Goal: Task Accomplishment & Management: Use online tool/utility

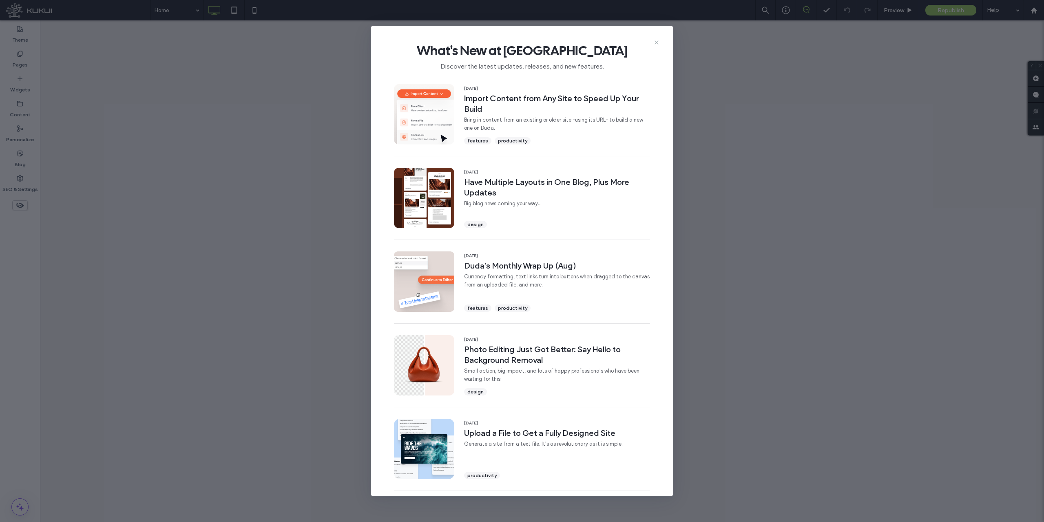
click at [656, 43] on icon at bounding box center [656, 42] width 7 height 7
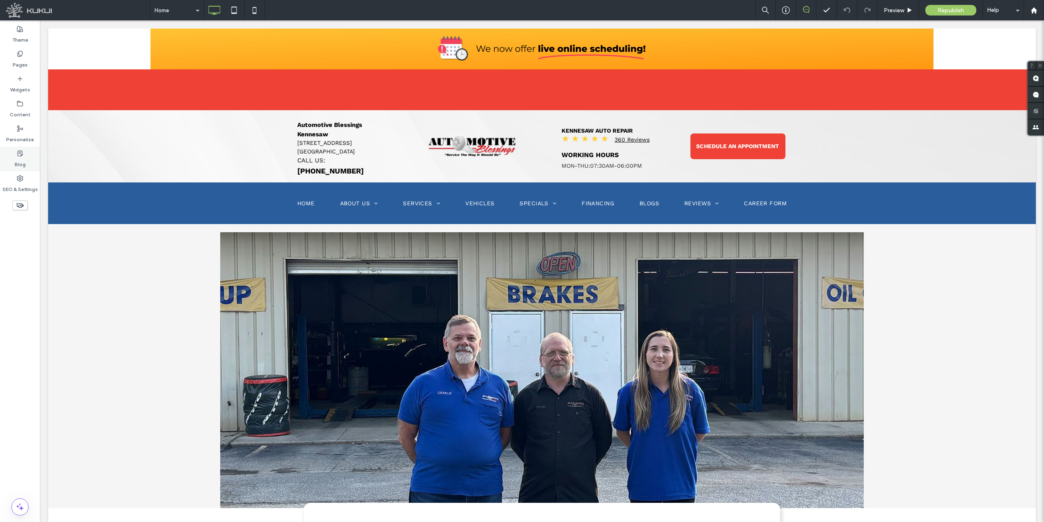
click at [22, 157] on label "Blog" at bounding box center [20, 162] width 11 height 11
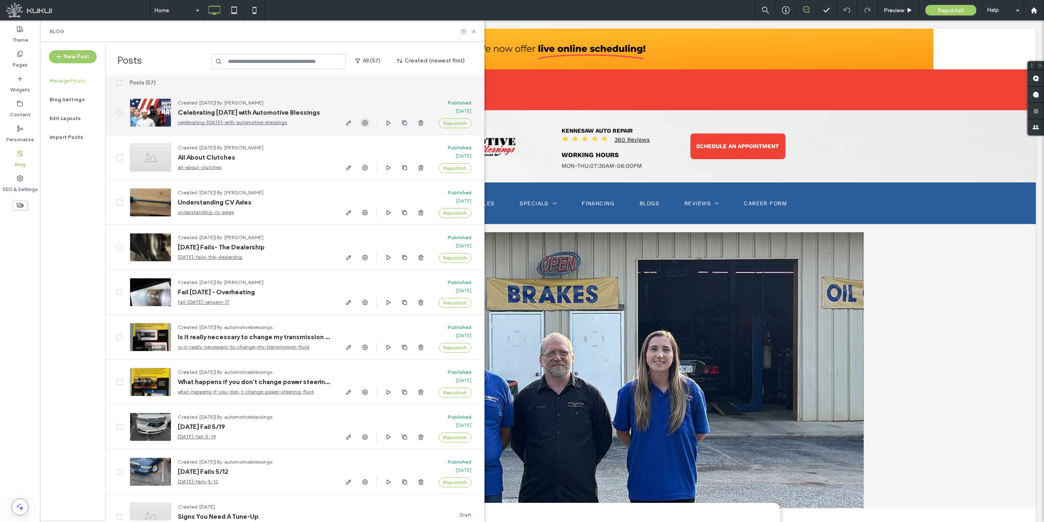
click at [361, 124] on span "button" at bounding box center [365, 123] width 10 height 10
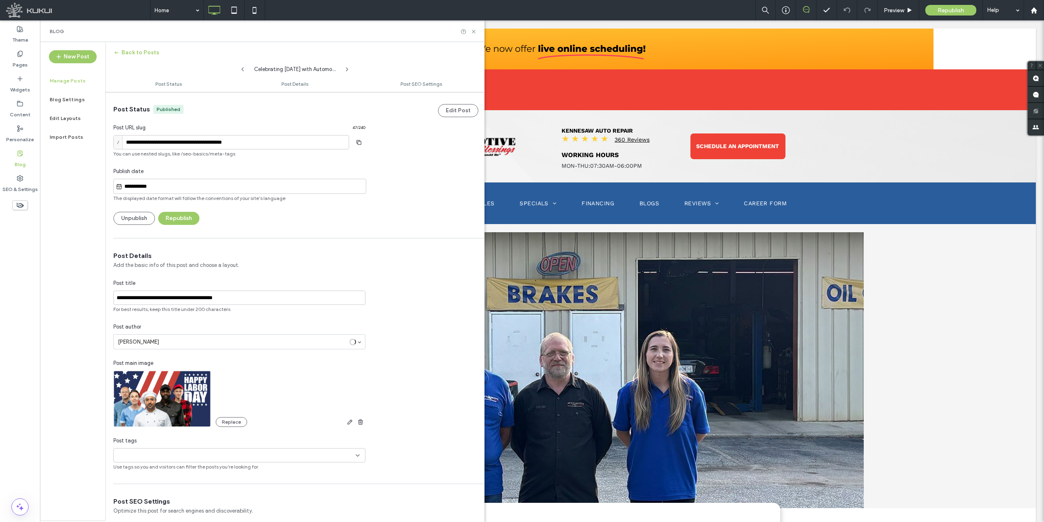
scroll to position [0, 0]
click at [145, 184] on input "**********" at bounding box center [243, 186] width 243 height 10
click at [214, 113] on div "1" at bounding box center [217, 113] width 11 height 11
type input "**********"
click at [180, 219] on button "Republish" at bounding box center [178, 217] width 41 height 13
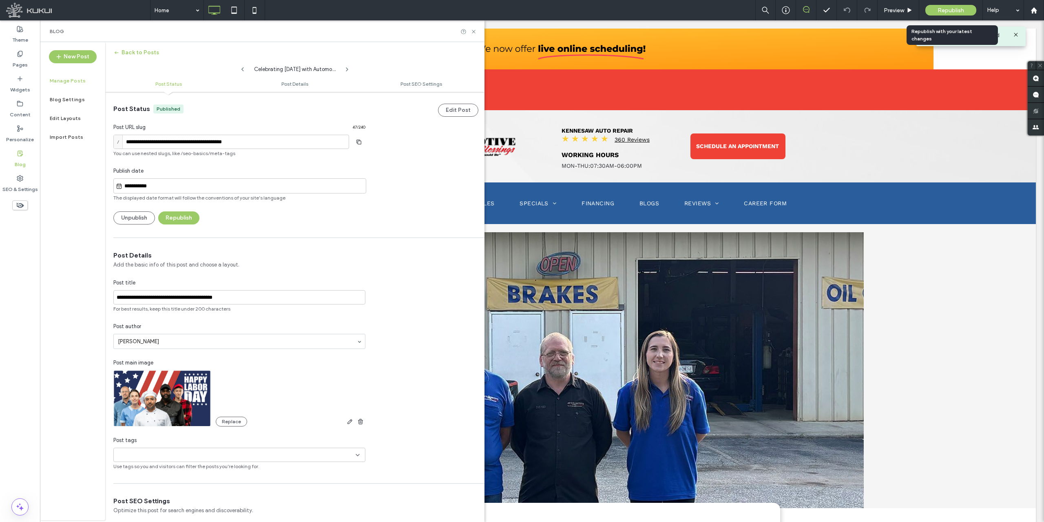
click at [959, 4] on div "Republish" at bounding box center [950, 10] width 51 height 20
click at [958, 17] on div "Republish" at bounding box center [950, 10] width 51 height 20
click at [470, 28] on div "Blog" at bounding box center [262, 31] width 445 height 22
drag, startPoint x: 476, startPoint y: 32, endPoint x: 370, endPoint y: 0, distance: 110.8
click at [476, 33] on icon at bounding box center [474, 32] width 6 height 6
